Goal: Transaction & Acquisition: Purchase product/service

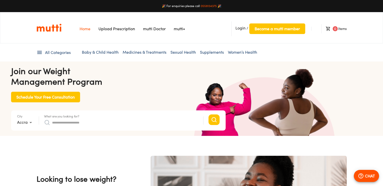
click at [115, 120] on input "What are you looking for?" at bounding box center [125, 122] width 146 height 8
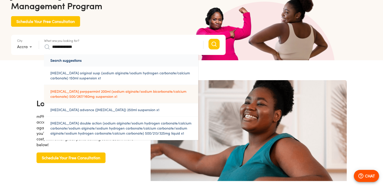
scroll to position [0, 262]
type input "**********"
click at [88, 98] on link "[MEDICAL_DATA] perppermint 200ml (sodium alginate/sodium bicarbonate/calcium ca…" at bounding box center [121, 94] width 154 height 18
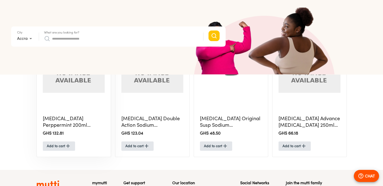
scroll to position [176, 0]
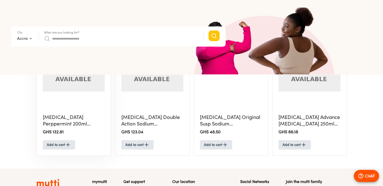
click at [79, 99] on div at bounding box center [77, 100] width 68 height 10
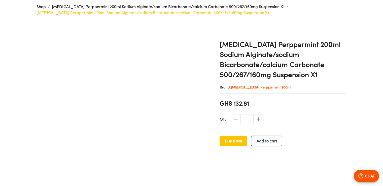
scroll to position [126, 0]
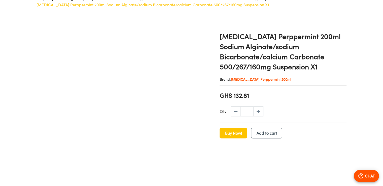
click at [259, 111] on icon "increase" at bounding box center [258, 111] width 6 height 6
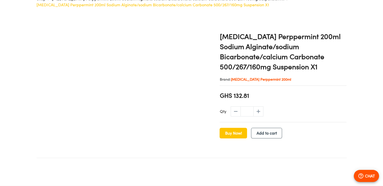
click at [259, 111] on icon "increase" at bounding box center [258, 111] width 6 height 6
type input "**"
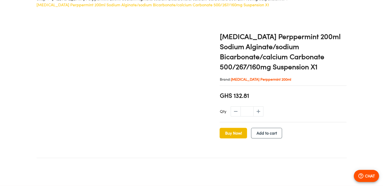
click at [234, 134] on span "Buy Now!" at bounding box center [233, 132] width 17 height 7
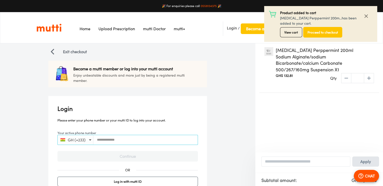
click at [141, 139] on input "Your active phone number" at bounding box center [145, 140] width 104 height 4
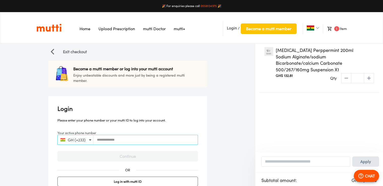
type input "**********"
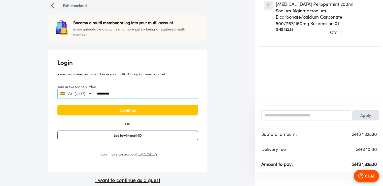
scroll to position [48, 0]
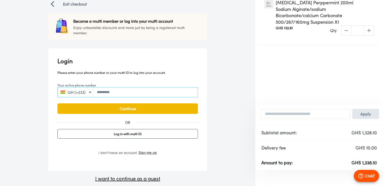
click at [149, 110] on span "Continue" at bounding box center [128, 108] width 130 height 7
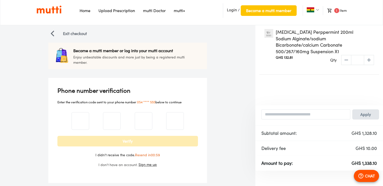
scroll to position [19, 0]
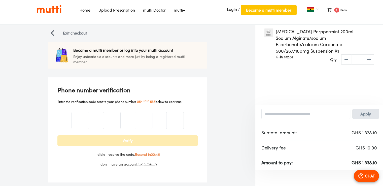
click at [82, 125] on input "number" at bounding box center [80, 120] width 17 height 20
type input "*"
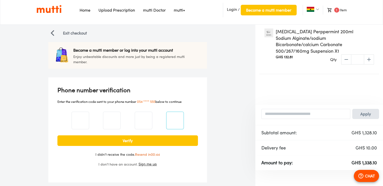
type input "*"
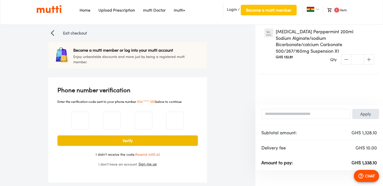
click at [86, 137] on span "Verify" at bounding box center [128, 140] width 130 height 7
click at [125, 143] on span "Verify" at bounding box center [128, 140] width 130 height 7
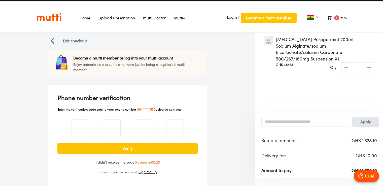
scroll to position [0, 0]
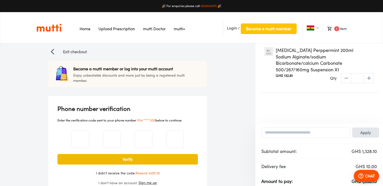
click at [131, 159] on span "Verify" at bounding box center [128, 159] width 130 height 7
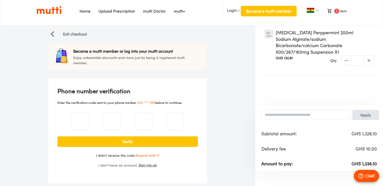
scroll to position [19, 0]
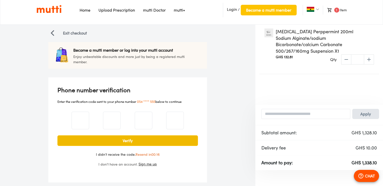
click at [142, 142] on span "Verify" at bounding box center [128, 140] width 130 height 7
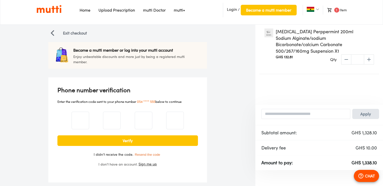
click at [154, 155] on button "Resend the code" at bounding box center [147, 154] width 28 height 4
click at [88, 122] on input "*" at bounding box center [80, 120] width 17 height 20
click at [117, 120] on input "*" at bounding box center [111, 120] width 17 height 20
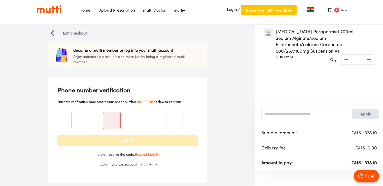
type input "*"
click at [183, 118] on input "*" at bounding box center [175, 120] width 17 height 20
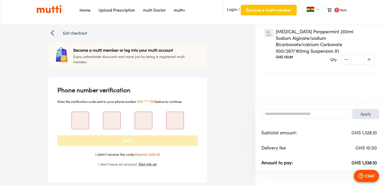
click at [82, 122] on input "number" at bounding box center [80, 120] width 17 height 20
type input "*"
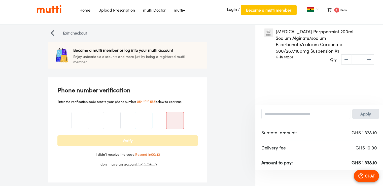
type input "*"
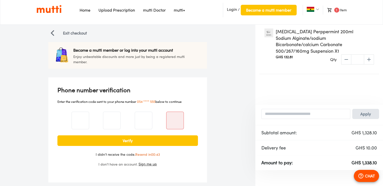
type input "*"
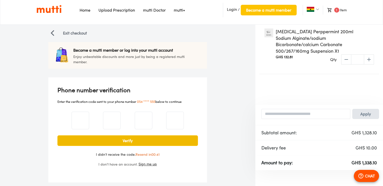
click at [90, 139] on span "Verify" at bounding box center [128, 140] width 130 height 7
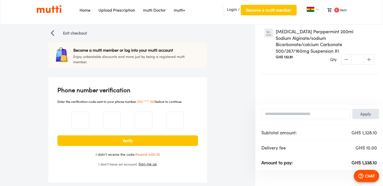
click at [164, 101] on p "Enter the verification code sent to your phone number 054 **** 555 below to con…" at bounding box center [127, 101] width 141 height 6
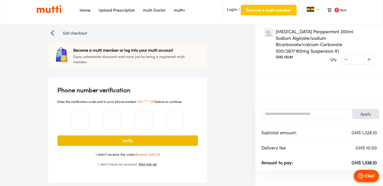
click at [130, 143] on span "Verify" at bounding box center [128, 140] width 130 height 7
click at [119, 143] on span "Verify" at bounding box center [128, 140] width 130 height 7
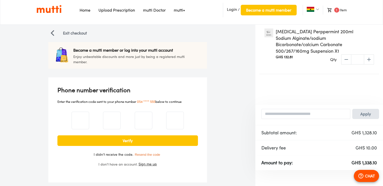
click at [366, 174] on p "CHAT" at bounding box center [370, 176] width 10 height 6
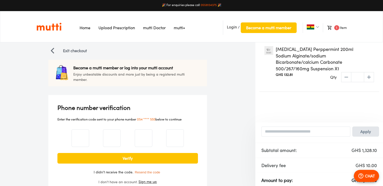
scroll to position [0, 0]
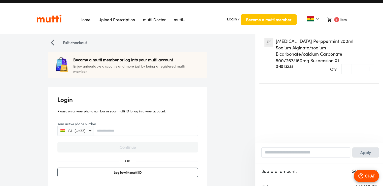
scroll to position [48, 0]
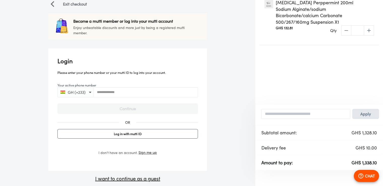
click at [146, 90] on input "Your active phone number" at bounding box center [145, 92] width 104 height 4
type input "**********"
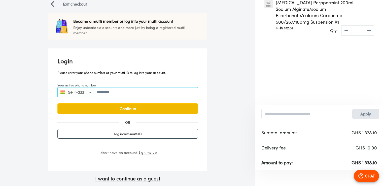
click at [138, 111] on span "Continue" at bounding box center [128, 108] width 130 height 7
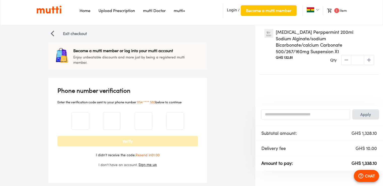
scroll to position [19, 0]
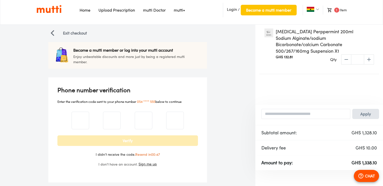
click at [80, 125] on input "number" at bounding box center [80, 120] width 17 height 20
type input "*"
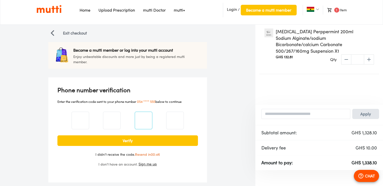
type input "*"
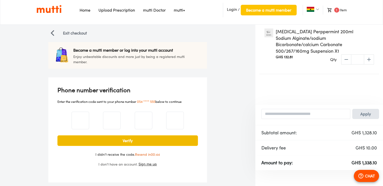
click at [95, 142] on span "Verify" at bounding box center [128, 140] width 130 height 7
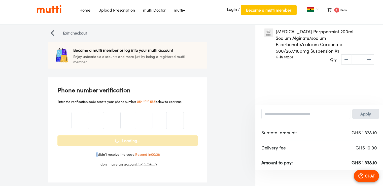
click at [95, 142] on div "Loading... I didn't receive the code. Resend in 00:38" at bounding box center [127, 146] width 141 height 22
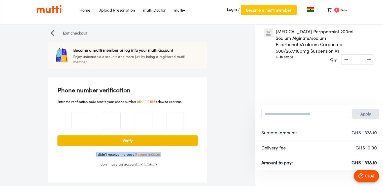
click at [95, 142] on div "Verify I didn't receive the code. Resend in 00:38" at bounding box center [127, 146] width 141 height 22
click at [95, 142] on span "Verify" at bounding box center [128, 140] width 130 height 7
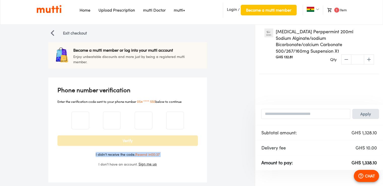
click at [95, 142] on span "Verify" at bounding box center [128, 140] width 130 height 7
click at [229, 11] on span "Login" at bounding box center [232, 9] width 10 height 5
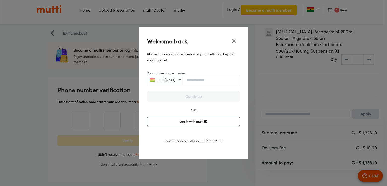
click at [208, 77] on div "GH (+233)" at bounding box center [193, 80] width 93 height 10
type input "*"
type input "**********"
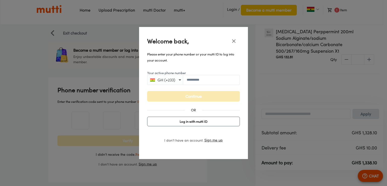
click at [205, 96] on span "Continue" at bounding box center [193, 96] width 82 height 7
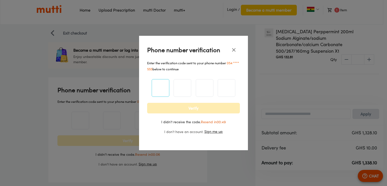
click at [161, 89] on input "number" at bounding box center [160, 88] width 17 height 20
type input "*"
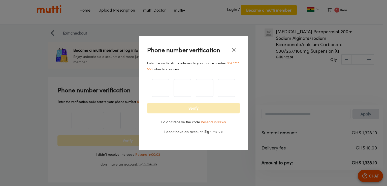
click at [189, 109] on span "Verify" at bounding box center [193, 108] width 82 height 7
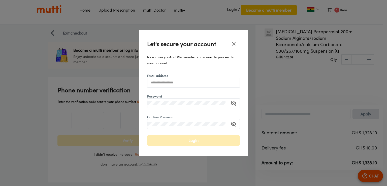
click at [201, 82] on input "Email address" at bounding box center [193, 83] width 92 height 4
type input "**********"
click at [233, 105] on icon "toggle password visibility" at bounding box center [233, 103] width 6 height 6
drag, startPoint x: 235, startPoint y: 123, endPoint x: 219, endPoint y: 121, distance: 16.0
click at [235, 123] on icon "toggle confirm password visibility" at bounding box center [234, 123] width 6 height 5
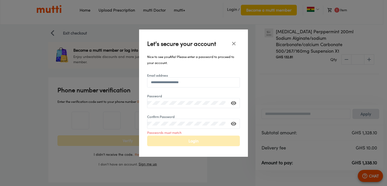
click at [152, 124] on div at bounding box center [193, 124] width 93 height 10
click at [194, 140] on span "Login" at bounding box center [193, 140] width 82 height 7
click at [190, 144] on button "Login" at bounding box center [193, 140] width 93 height 11
click at [195, 142] on span "Login" at bounding box center [193, 140] width 82 height 7
click at [195, 141] on span "Login" at bounding box center [193, 140] width 82 height 7
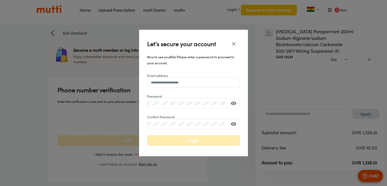
click at [236, 45] on icon "close" at bounding box center [234, 44] width 6 height 6
